Goal: Check status: Check status

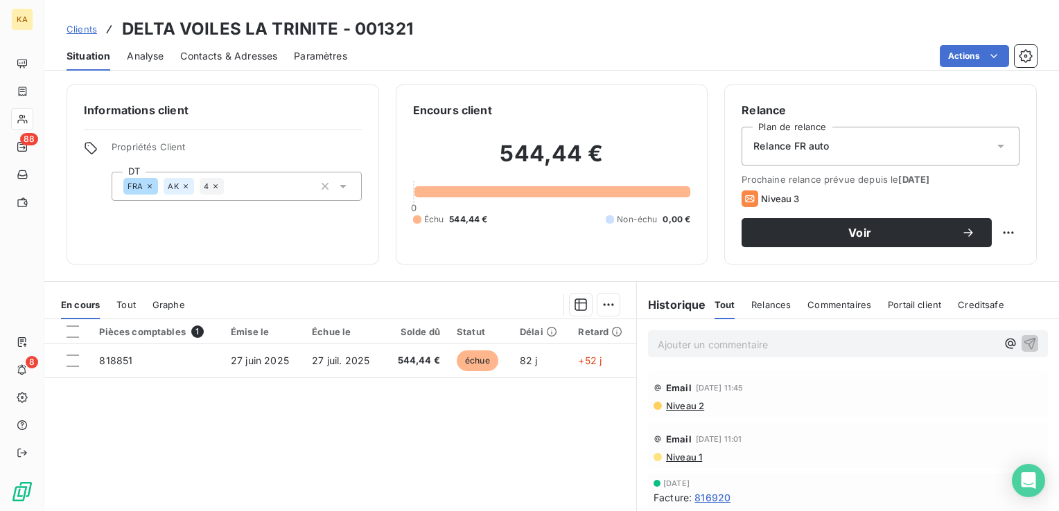
click at [79, 33] on span "Clients" at bounding box center [82, 29] width 30 height 11
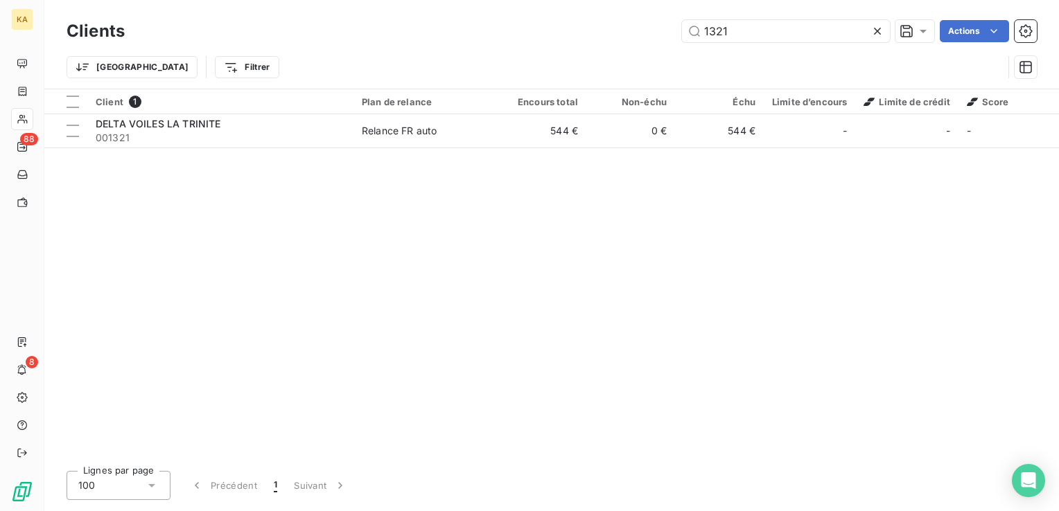
drag, startPoint x: 741, startPoint y: 31, endPoint x: 678, endPoint y: 37, distance: 63.4
click at [678, 37] on div "1321 Actions" at bounding box center [588, 31] width 895 height 22
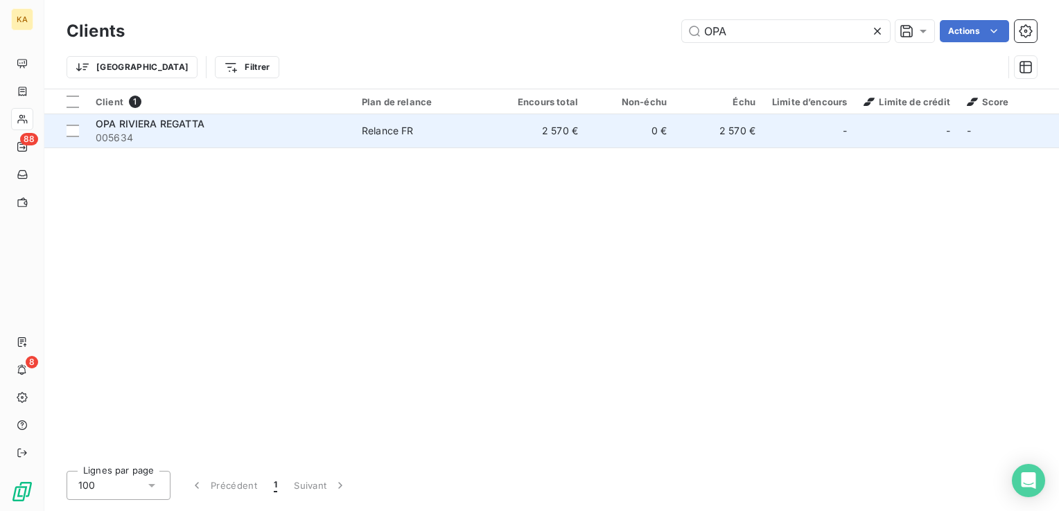
type input "OPA"
click at [405, 130] on div "Relance FR" at bounding box center [388, 131] width 52 height 14
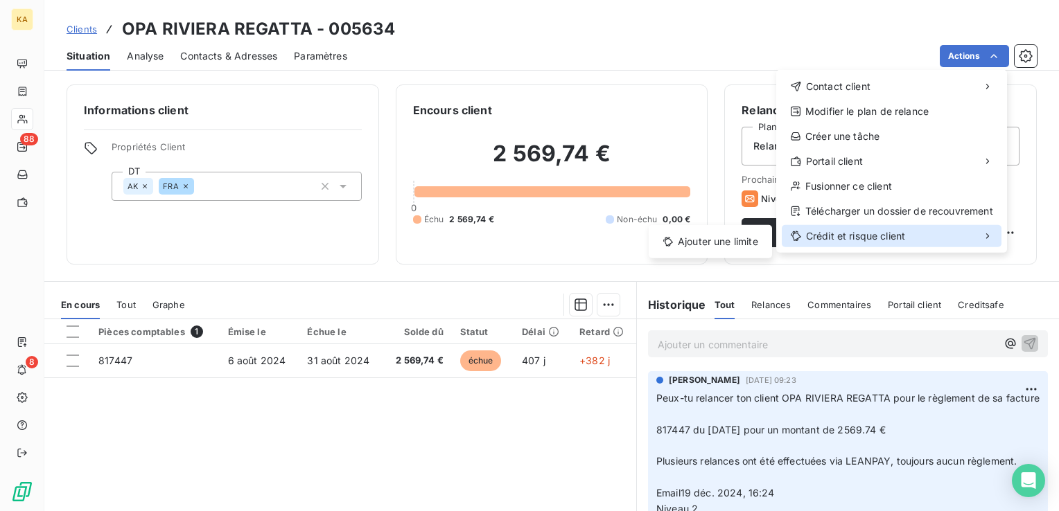
click at [886, 234] on span "Crédit et risque client" at bounding box center [855, 236] width 99 height 14
click at [880, 239] on span "Crédit et risque client" at bounding box center [855, 236] width 99 height 14
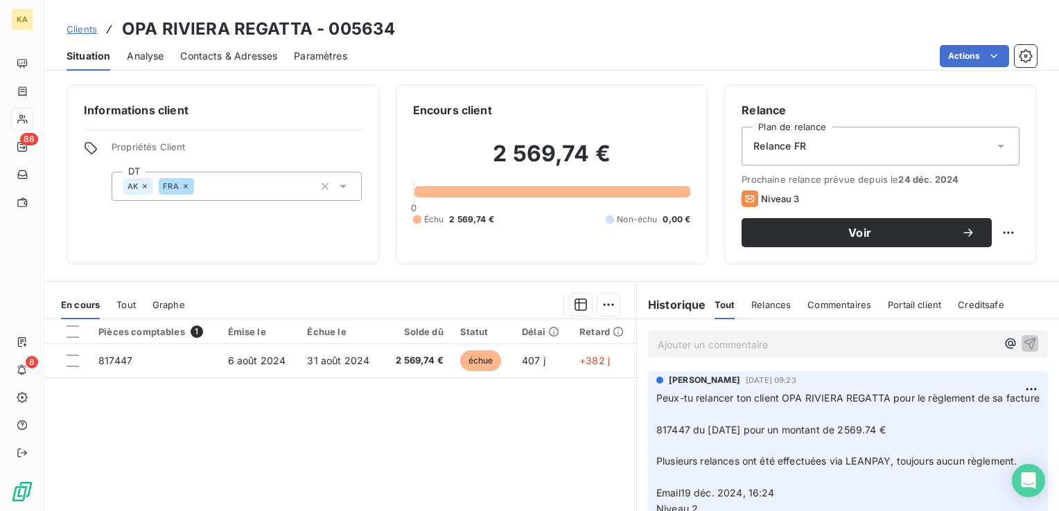
click at [85, 30] on html "KA 88 8 Clients OPA RIVIERA REGATTA - 005634 Situation Analyse Contacts & Adres…" at bounding box center [529, 255] width 1059 height 511
click at [85, 30] on span "Clients" at bounding box center [82, 29] width 30 height 11
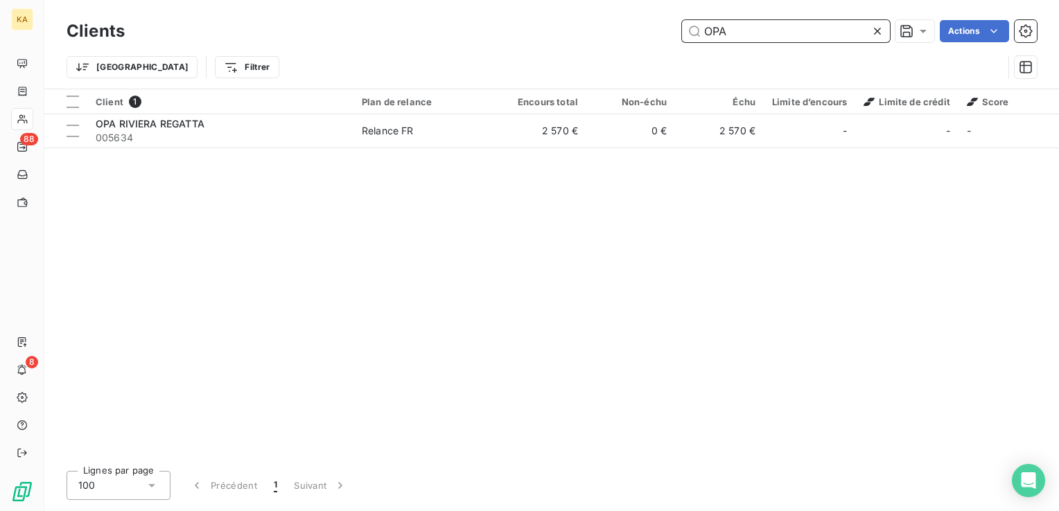
drag, startPoint x: 747, startPoint y: 30, endPoint x: 601, endPoint y: 37, distance: 145.7
click at [601, 37] on div "OPA Actions" at bounding box center [588, 31] width 895 height 22
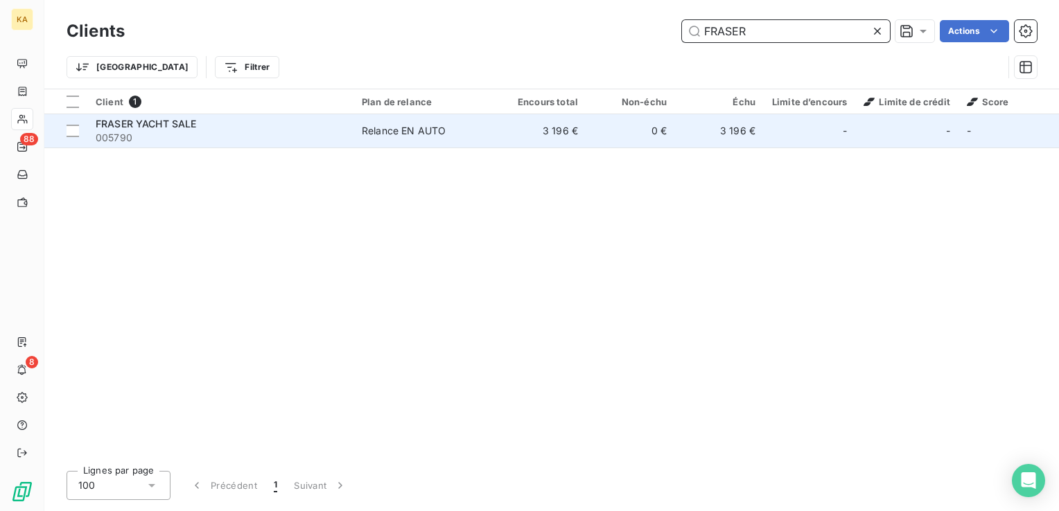
type input "FRASER"
click at [416, 129] on div "Relance EN AUTO" at bounding box center [404, 131] width 84 height 14
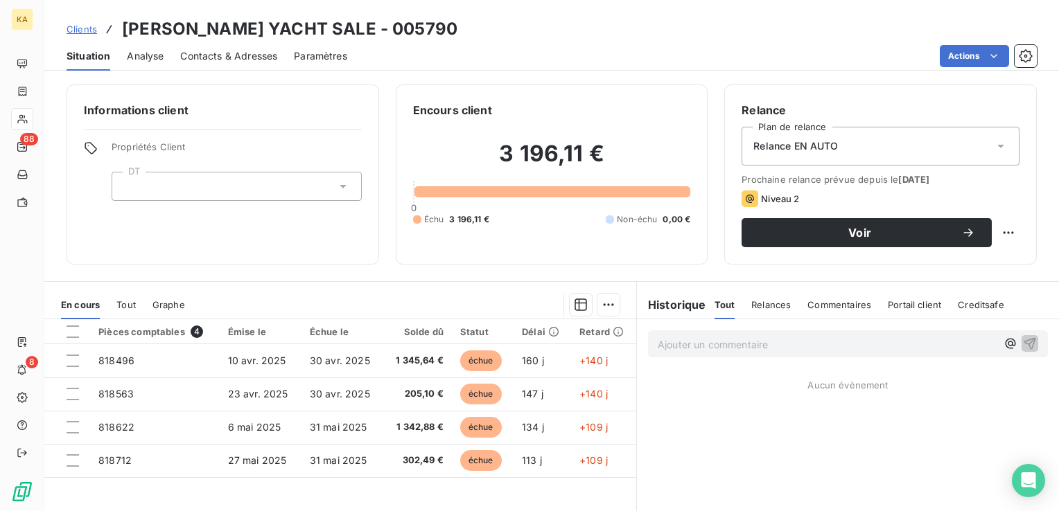
click at [766, 299] on span "Relances" at bounding box center [770, 304] width 39 height 11
click at [715, 310] on div "Tout" at bounding box center [723, 304] width 19 height 29
click at [671, 310] on h6 "Historique" at bounding box center [671, 305] width 69 height 17
click at [674, 307] on h6 "Historique" at bounding box center [671, 305] width 69 height 17
click at [346, 183] on div at bounding box center [237, 186] width 250 height 29
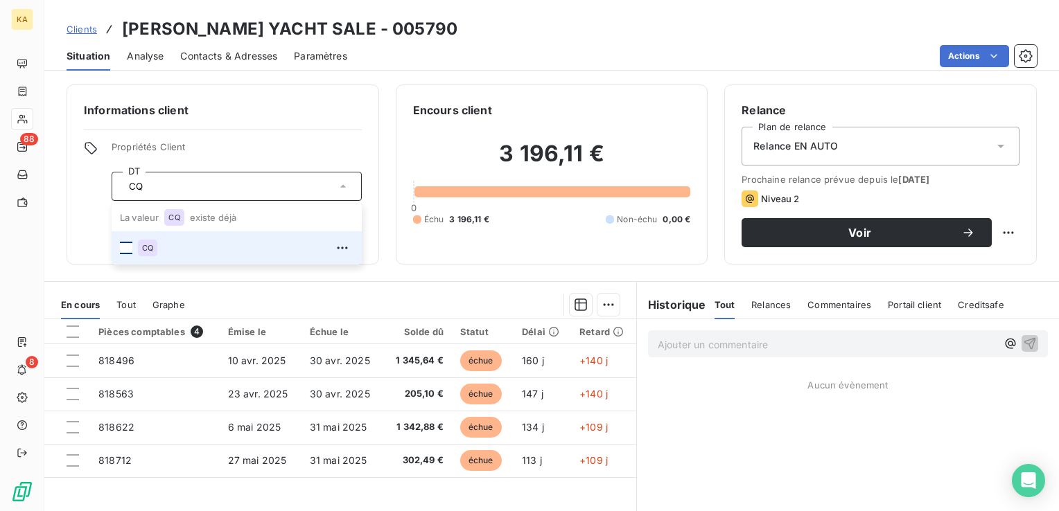
click at [132, 246] on li "CQ" at bounding box center [237, 247] width 250 height 33
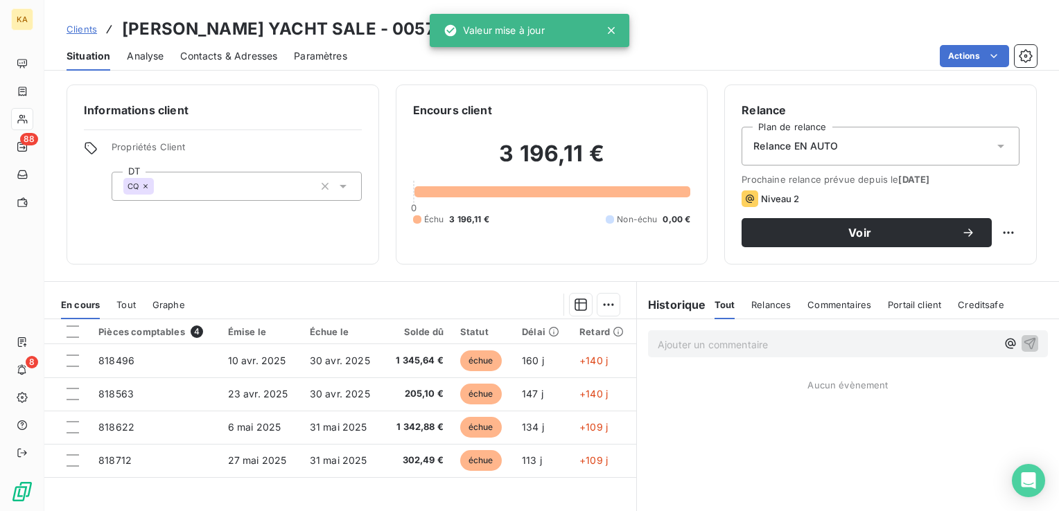
click at [373, 283] on section "En cours Tout Graphe Pièces comptables 4 Émise le Échue le Solde dû Statut Déla…" at bounding box center [340, 455] width 592 height 346
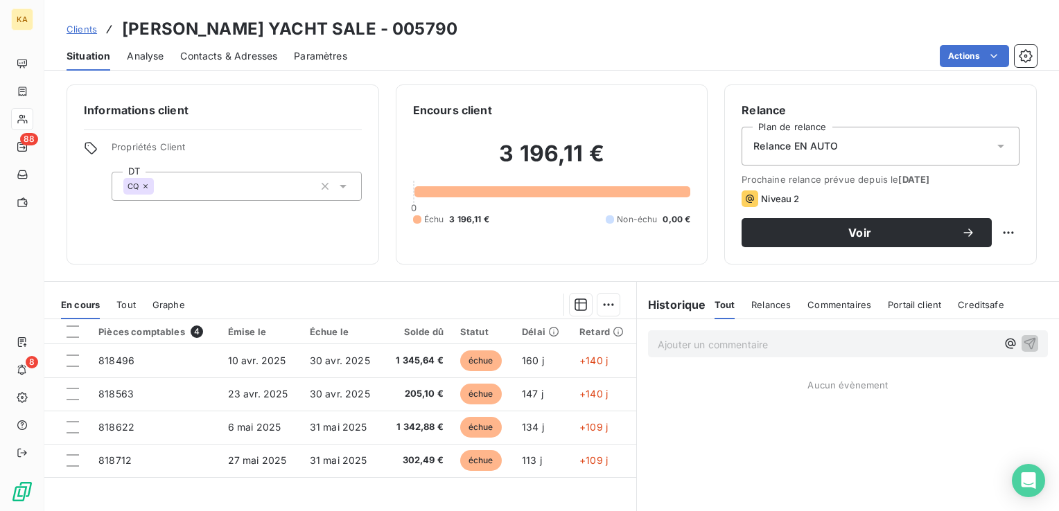
click at [337, 189] on icon at bounding box center [343, 186] width 14 height 14
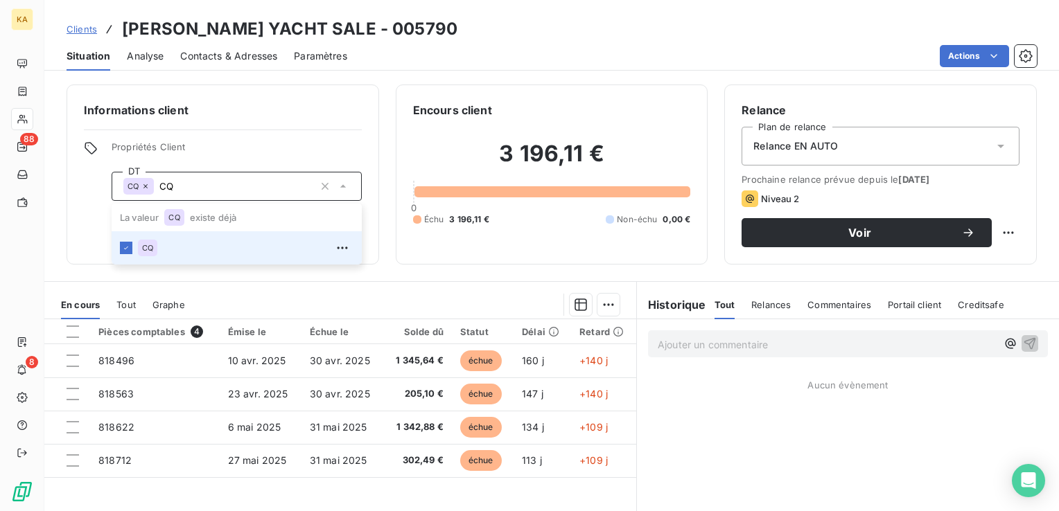
click at [338, 190] on icon at bounding box center [343, 186] width 14 height 14
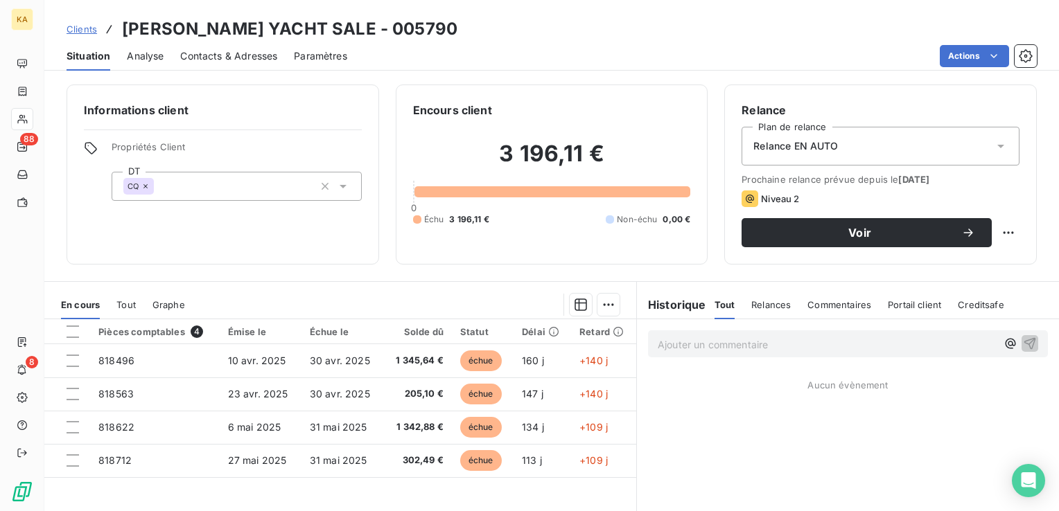
click at [262, 148] on span "Propriétés Client" at bounding box center [237, 150] width 250 height 19
click at [337, 191] on icon at bounding box center [343, 186] width 14 height 14
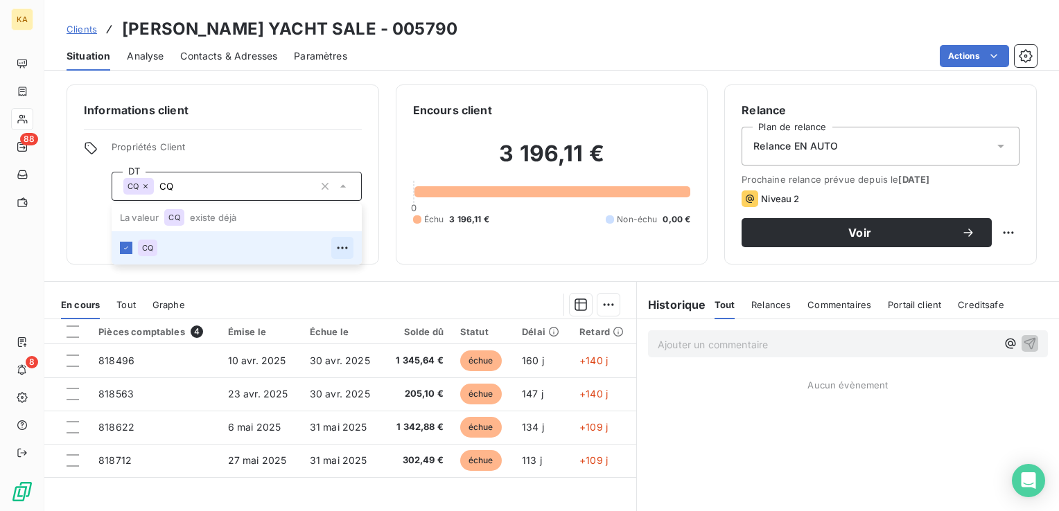
click at [331, 254] on button "button" at bounding box center [342, 248] width 22 height 22
click at [311, 139] on div "Informations client Propriétés Client DT CQ CQ La valeur CQ existe déjà CQ" at bounding box center [223, 175] width 313 height 180
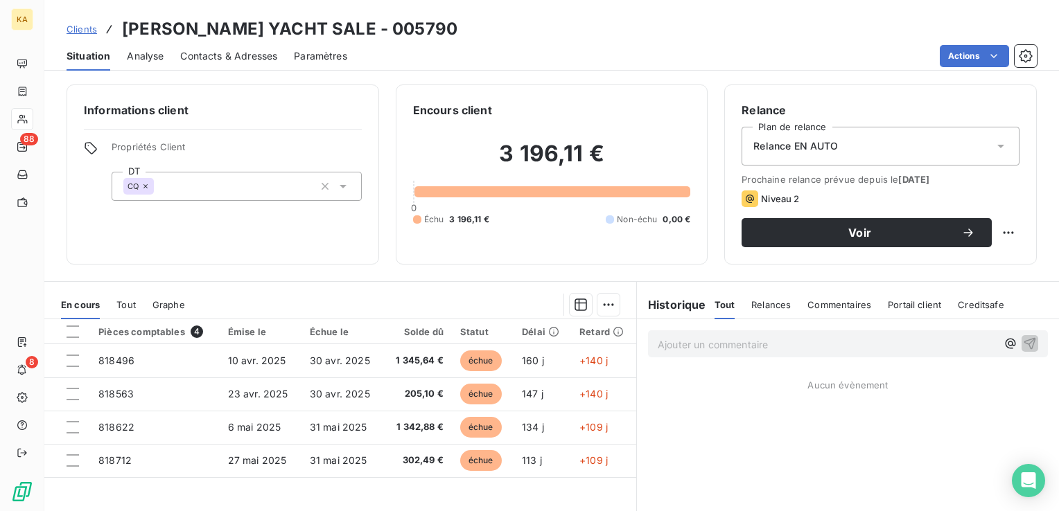
click at [91, 148] on icon at bounding box center [91, 148] width 14 height 14
click at [342, 183] on icon at bounding box center [343, 186] width 14 height 14
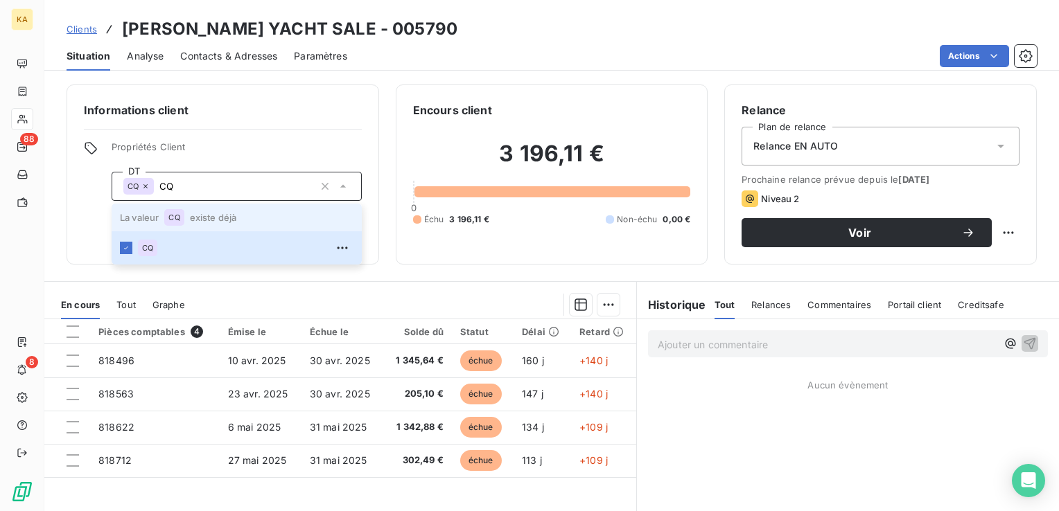
click at [238, 215] on li "La valeur CQ existe déjà" at bounding box center [237, 218] width 250 height 28
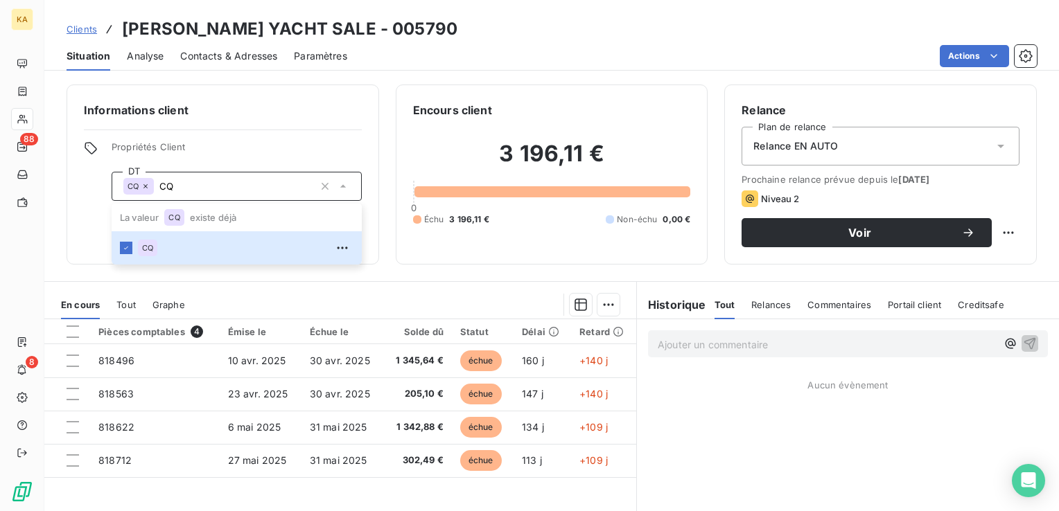
click at [280, 154] on span "Propriétés Client" at bounding box center [237, 150] width 250 height 19
type input "CQ"
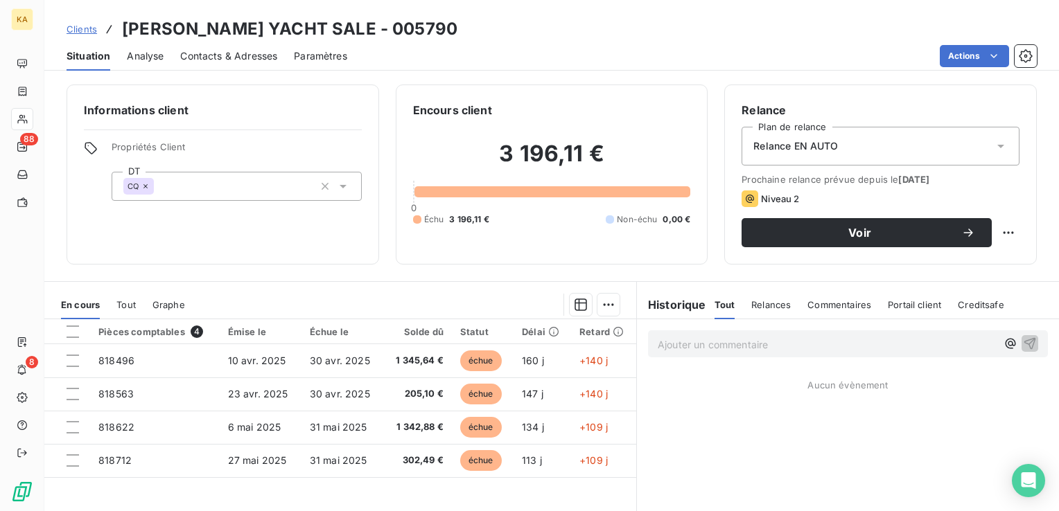
click at [222, 60] on span "Contacts & Adresses" at bounding box center [228, 56] width 97 height 14
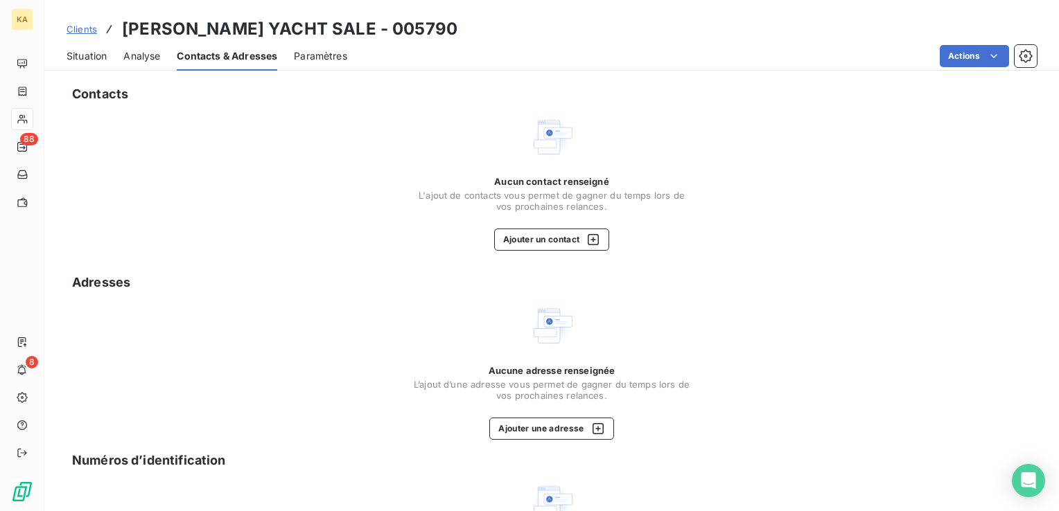
click at [456, 87] on div "Contacts" at bounding box center [557, 94] width 970 height 19
click at [535, 67] on div "Actions" at bounding box center [700, 56] width 673 height 22
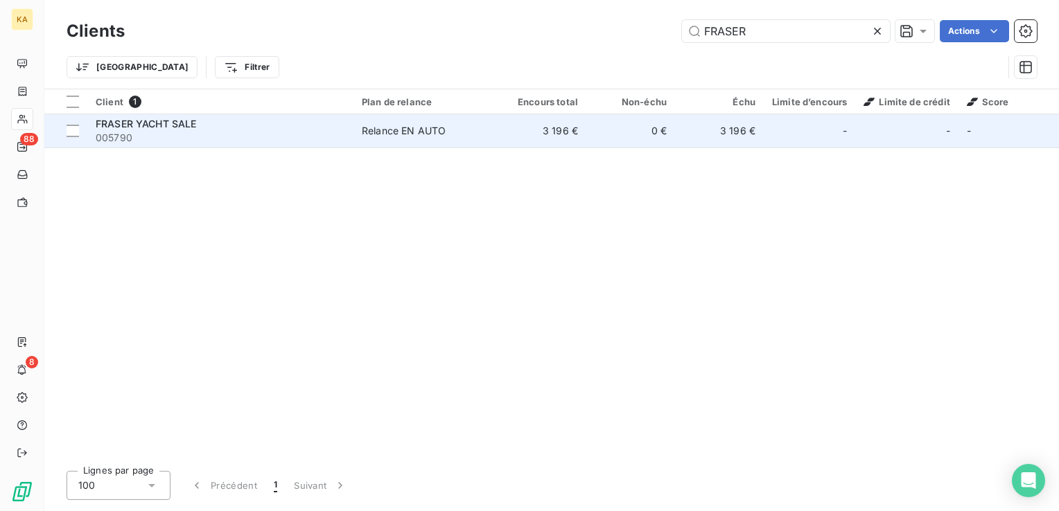
click at [136, 129] on span "FRASER YACHT SALE" at bounding box center [146, 124] width 101 height 12
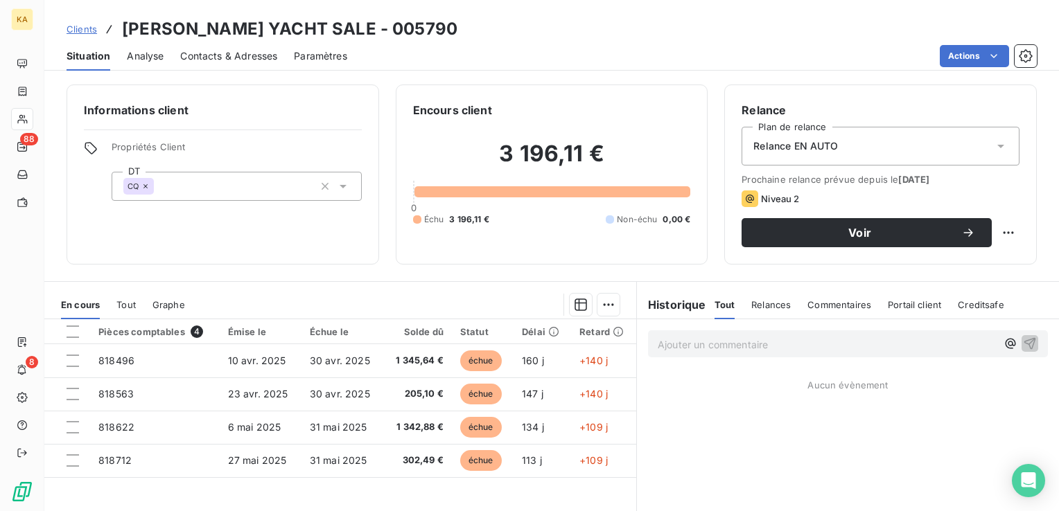
click at [832, 301] on span "Commentaires" at bounding box center [839, 304] width 64 height 11
click at [770, 304] on span "Relances" at bounding box center [769, 304] width 39 height 11
